Goal: Task Accomplishment & Management: Use online tool/utility

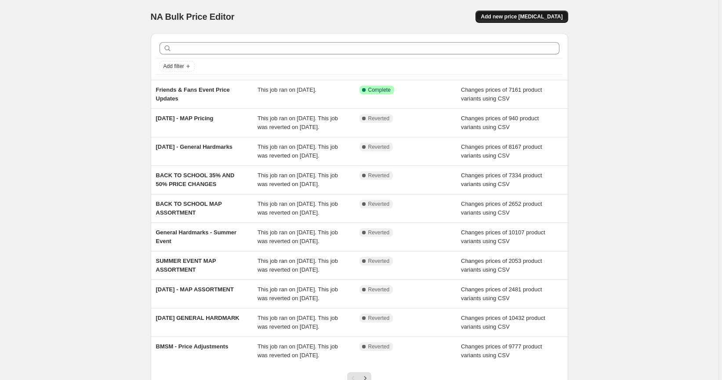
click at [517, 18] on span "Add new price [MEDICAL_DATA]" at bounding box center [522, 16] width 82 height 7
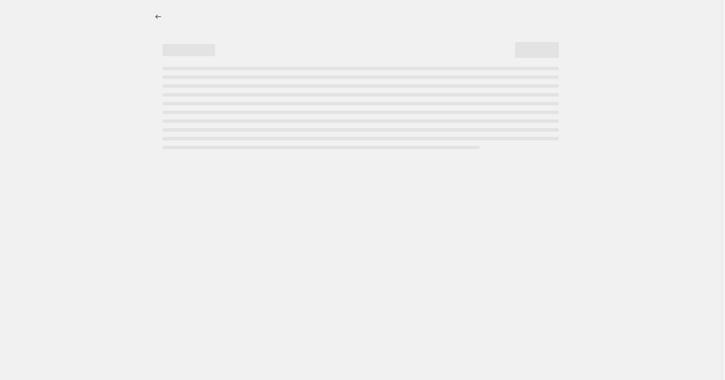
select select "percentage"
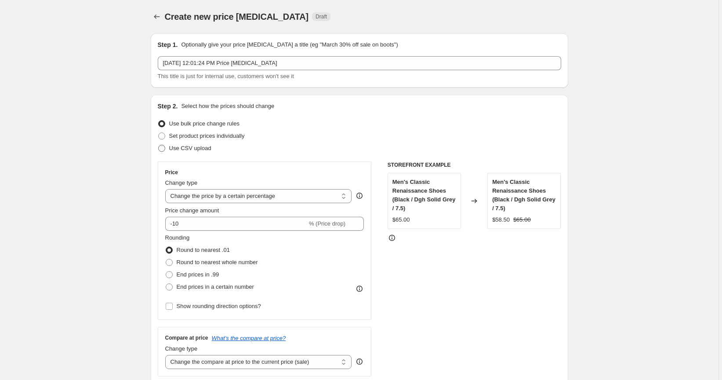
click at [183, 152] on span "Use CSV upload" at bounding box center [190, 148] width 42 height 9
click at [159, 145] on input "Use CSV upload" at bounding box center [158, 145] width 0 height 0
radio input "true"
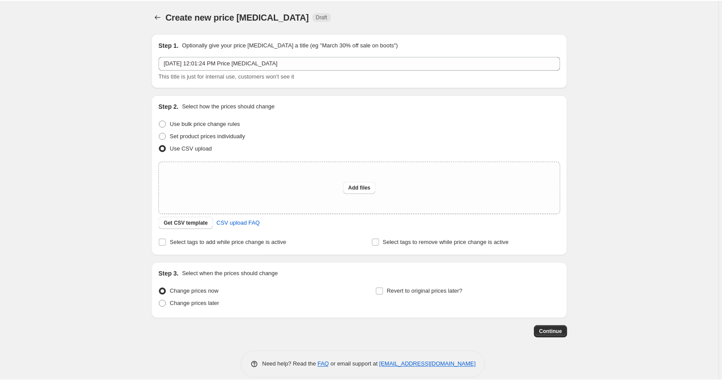
scroll to position [11, 0]
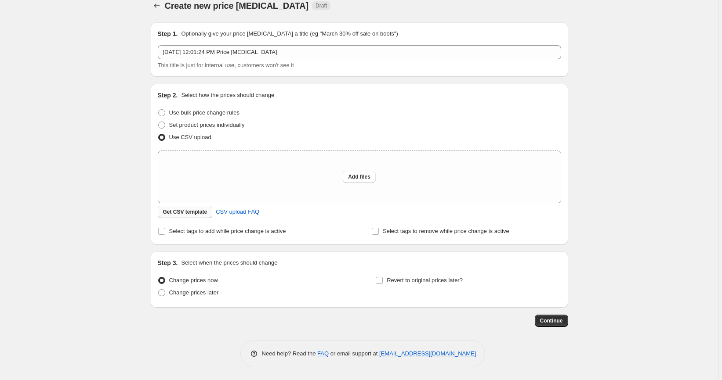
click at [191, 210] on span "Get CSV template" at bounding box center [185, 212] width 44 height 7
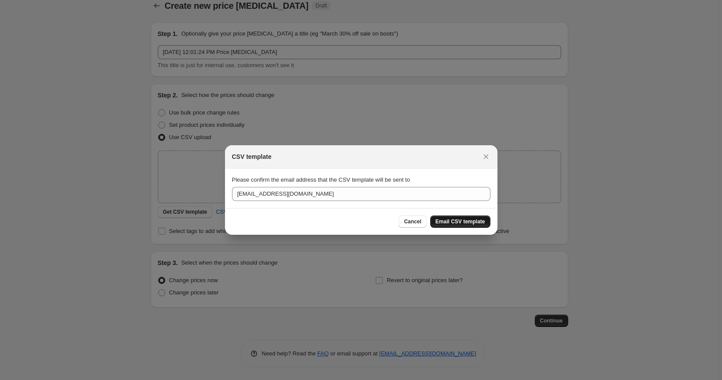
click at [454, 221] on span "Email CSV template" at bounding box center [460, 221] width 50 height 7
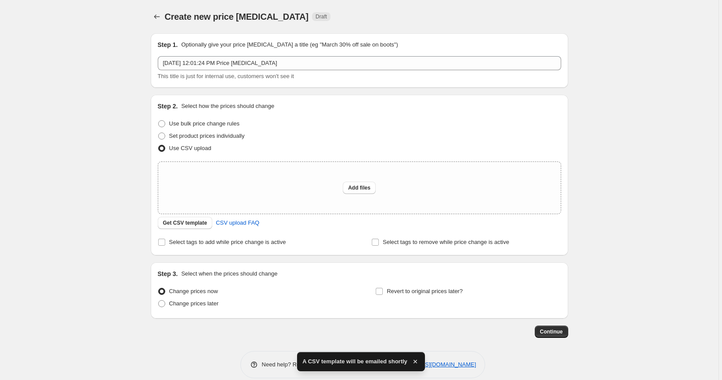
scroll to position [11, 0]
